Goal: Task Accomplishment & Management: Use online tool/utility

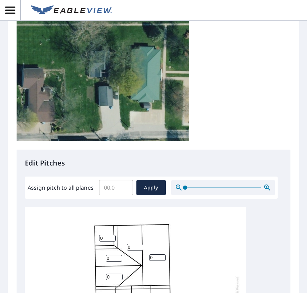
scroll to position [242, 0]
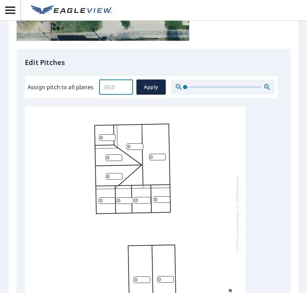
click at [107, 90] on input "Assign pitch to all planes" at bounding box center [116, 86] width 34 height 19
type input "12"
click at [151, 86] on span "Apply" at bounding box center [151, 87] width 18 height 9
type input "12"
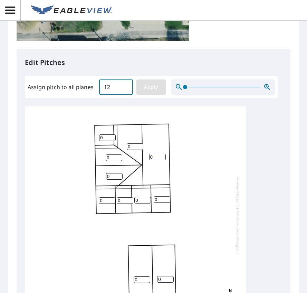
type input "12"
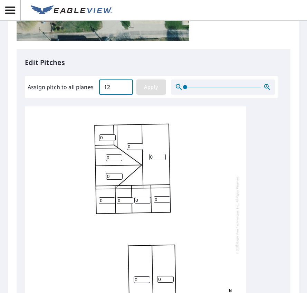
type input "12"
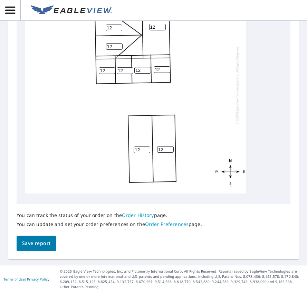
scroll to position [391, 0]
drag, startPoint x: 146, startPoint y: 144, endPoint x: 134, endPoint y: 145, distance: 12.1
click at [134, 147] on input "11" at bounding box center [142, 150] width 17 height 7
click at [147, 147] on input "10" at bounding box center [142, 150] width 17 height 7
click at [147, 147] on input "9" at bounding box center [142, 150] width 17 height 7
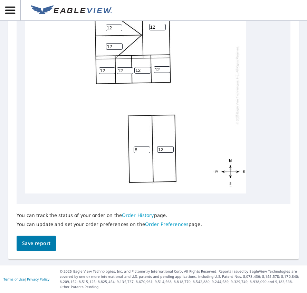
click at [147, 147] on input "8" at bounding box center [142, 150] width 17 height 7
click at [147, 147] on input "7" at bounding box center [142, 150] width 17 height 7
click at [147, 147] on input "6" at bounding box center [142, 150] width 17 height 7
type input "5"
click at [147, 147] on input "5" at bounding box center [142, 150] width 17 height 7
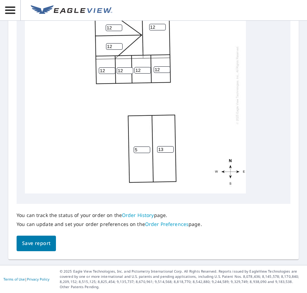
click at [170, 146] on input "13" at bounding box center [165, 149] width 17 height 7
click at [170, 146] on input "12" at bounding box center [165, 149] width 17 height 7
click at [170, 146] on input "11" at bounding box center [165, 149] width 17 height 7
click at [170, 146] on input "10" at bounding box center [165, 149] width 17 height 7
click at [170, 146] on input "9" at bounding box center [165, 149] width 17 height 7
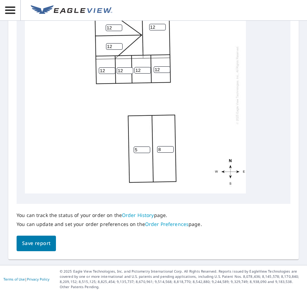
click at [170, 146] on input "8" at bounding box center [165, 149] width 17 height 7
click at [170, 146] on input "7" at bounding box center [165, 149] width 17 height 7
click at [170, 146] on input "6" at bounding box center [165, 149] width 17 height 7
type input "5"
click at [170, 146] on input "5" at bounding box center [165, 149] width 17 height 7
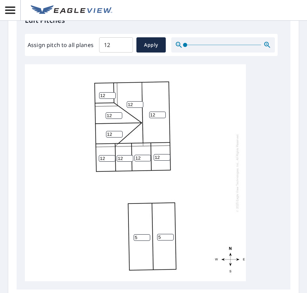
scroll to position [287, 0]
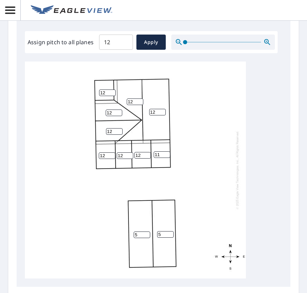
click at [166, 158] on input "11" at bounding box center [162, 154] width 17 height 7
click at [166, 158] on input "9" at bounding box center [162, 154] width 17 height 7
click at [166, 158] on input "8" at bounding box center [162, 154] width 17 height 7
click at [166, 158] on input "7" at bounding box center [162, 154] width 17 height 7
click at [166, 158] on input "6" at bounding box center [162, 154] width 17 height 7
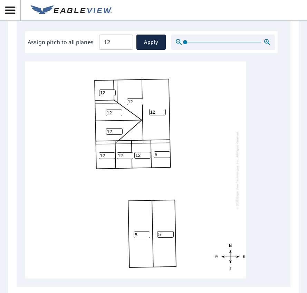
click at [166, 158] on input "5" at bounding box center [162, 154] width 17 height 7
click at [166, 158] on input "4" at bounding box center [162, 154] width 17 height 7
click at [166, 158] on input "3" at bounding box center [162, 154] width 17 height 7
type input "2"
click at [166, 158] on input "2" at bounding box center [162, 154] width 17 height 7
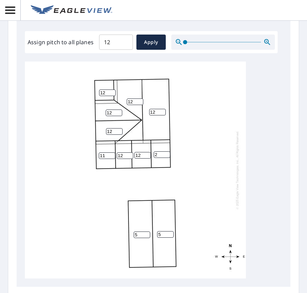
click at [111, 159] on input "11" at bounding box center [107, 156] width 17 height 7
click at [111, 159] on input "8" at bounding box center [107, 156] width 17 height 7
click at [111, 159] on input "7" at bounding box center [107, 156] width 17 height 7
click at [111, 159] on input "6" at bounding box center [107, 156] width 17 height 7
click at [111, 159] on input "5" at bounding box center [107, 156] width 17 height 7
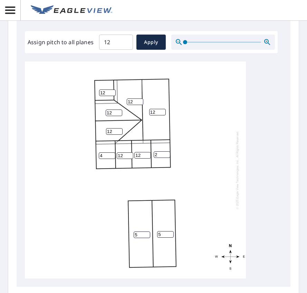
type input "4"
click at [111, 159] on input "4" at bounding box center [107, 156] width 17 height 7
click at [111, 96] on input "11" at bounding box center [107, 93] width 17 height 7
click at [111, 96] on input "10" at bounding box center [107, 93] width 17 height 7
click at [111, 96] on input "9" at bounding box center [107, 93] width 17 height 7
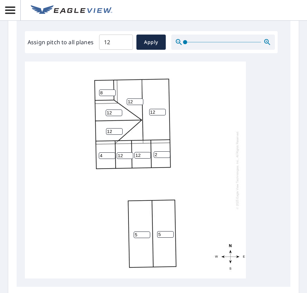
click at [111, 96] on input "8" at bounding box center [107, 93] width 17 height 7
click at [111, 96] on input "7" at bounding box center [107, 93] width 17 height 7
click at [111, 96] on input "6" at bounding box center [107, 93] width 17 height 7
type input "5"
click at [111, 96] on input "5" at bounding box center [107, 93] width 17 height 7
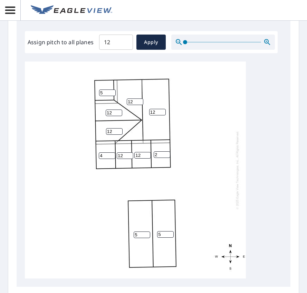
click at [264, 194] on div "12 5 5 12 12 12 4 12 2 5 12" at bounding box center [154, 170] width 258 height 217
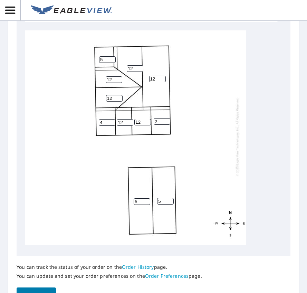
scroll to position [391, 0]
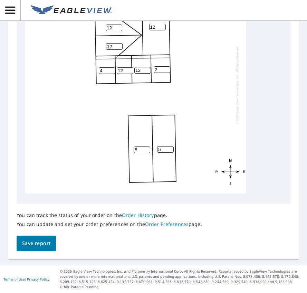
click at [33, 241] on span "Save report" at bounding box center [36, 243] width 28 height 9
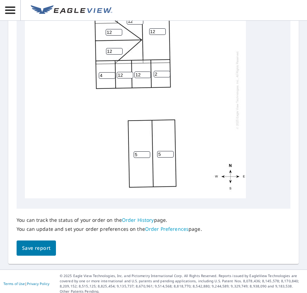
scroll to position [416, 0]
